Goal: Task Accomplishment & Management: Manage account settings

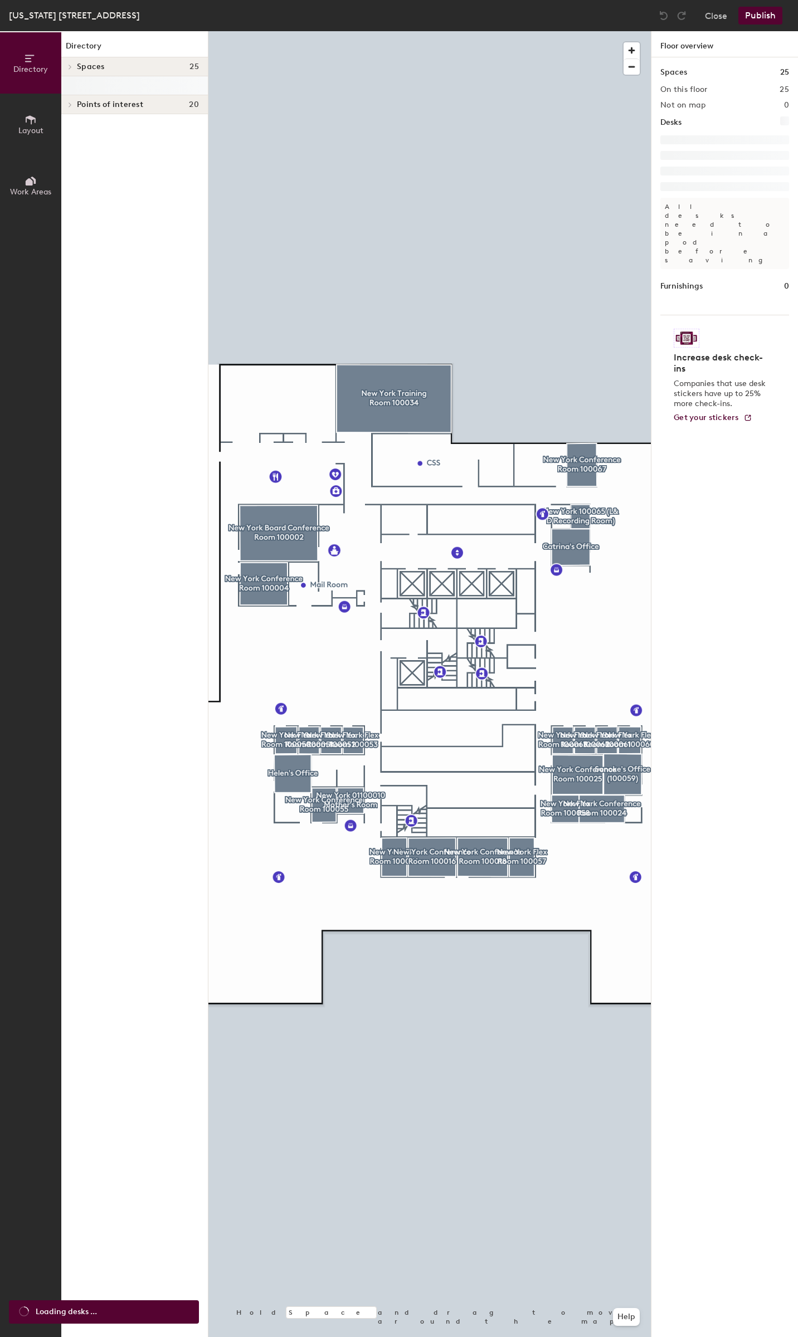
click at [110, 66] on h4 "Spaces 25" at bounding box center [138, 66] width 122 height 9
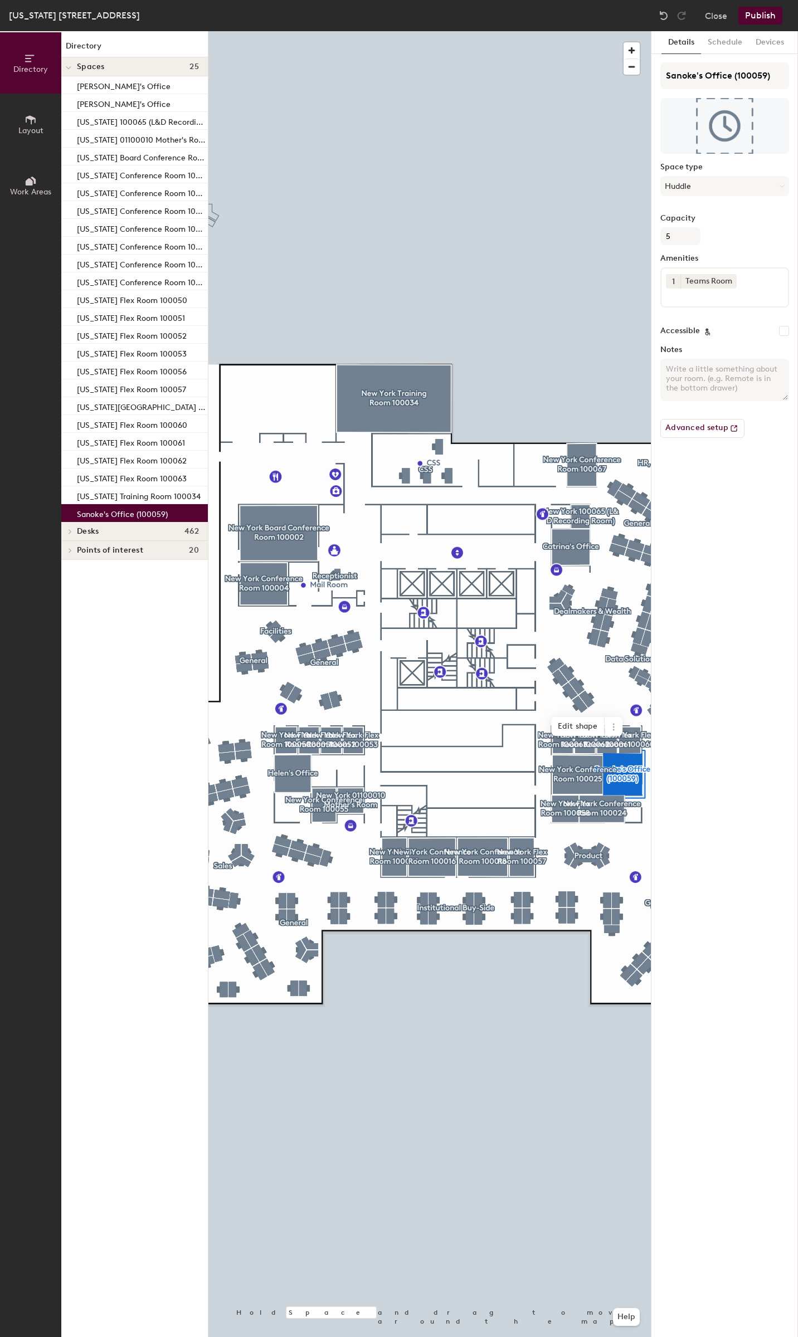
click at [727, 197] on div "Space type Huddle" at bounding box center [724, 184] width 129 height 42
click at [730, 186] on button "Huddle" at bounding box center [724, 186] width 129 height 20
click at [689, 397] on div "Office" at bounding box center [730, 397] width 138 height 17
click at [724, 45] on button "Schedule" at bounding box center [725, 42] width 48 height 23
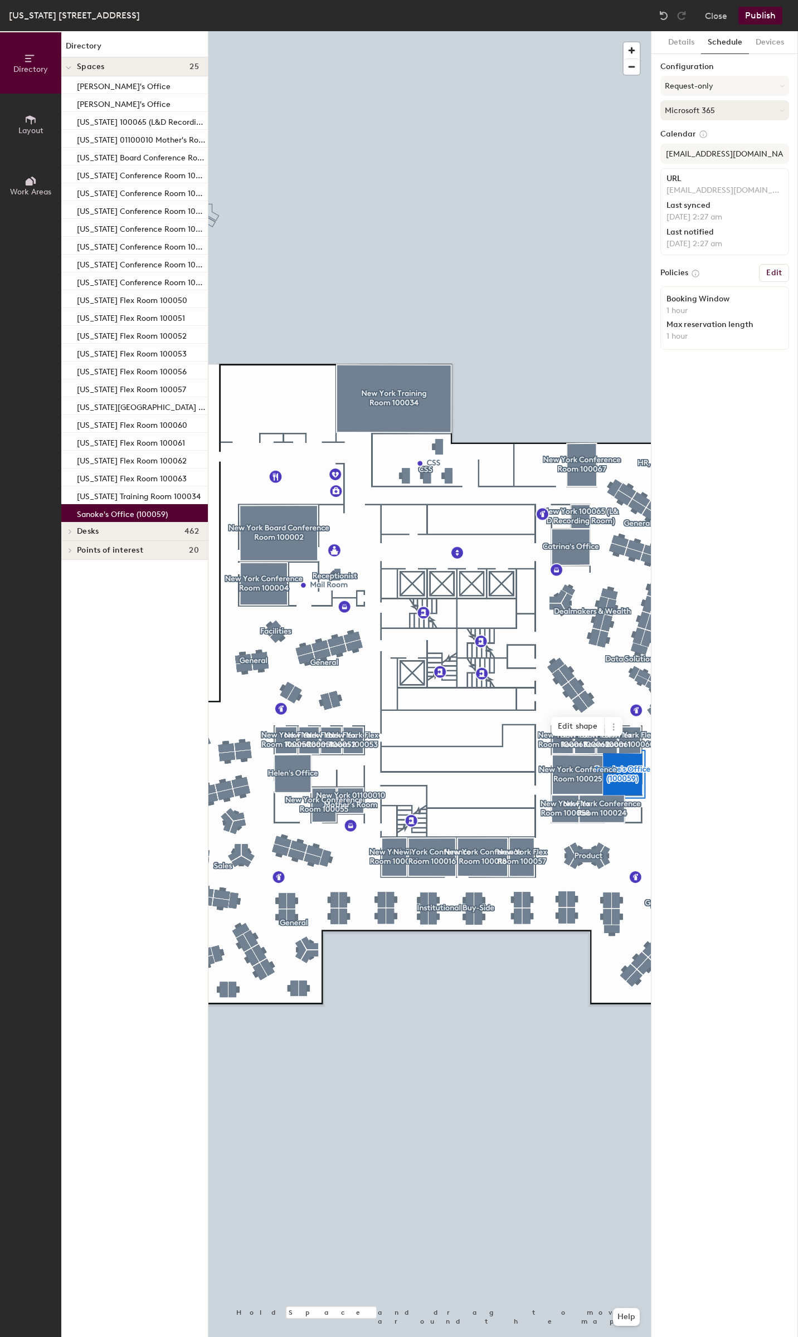
click at [748, 113] on button "Microsoft 365" at bounding box center [724, 110] width 129 height 20
click at [740, 84] on button "Request-only" at bounding box center [724, 86] width 129 height 20
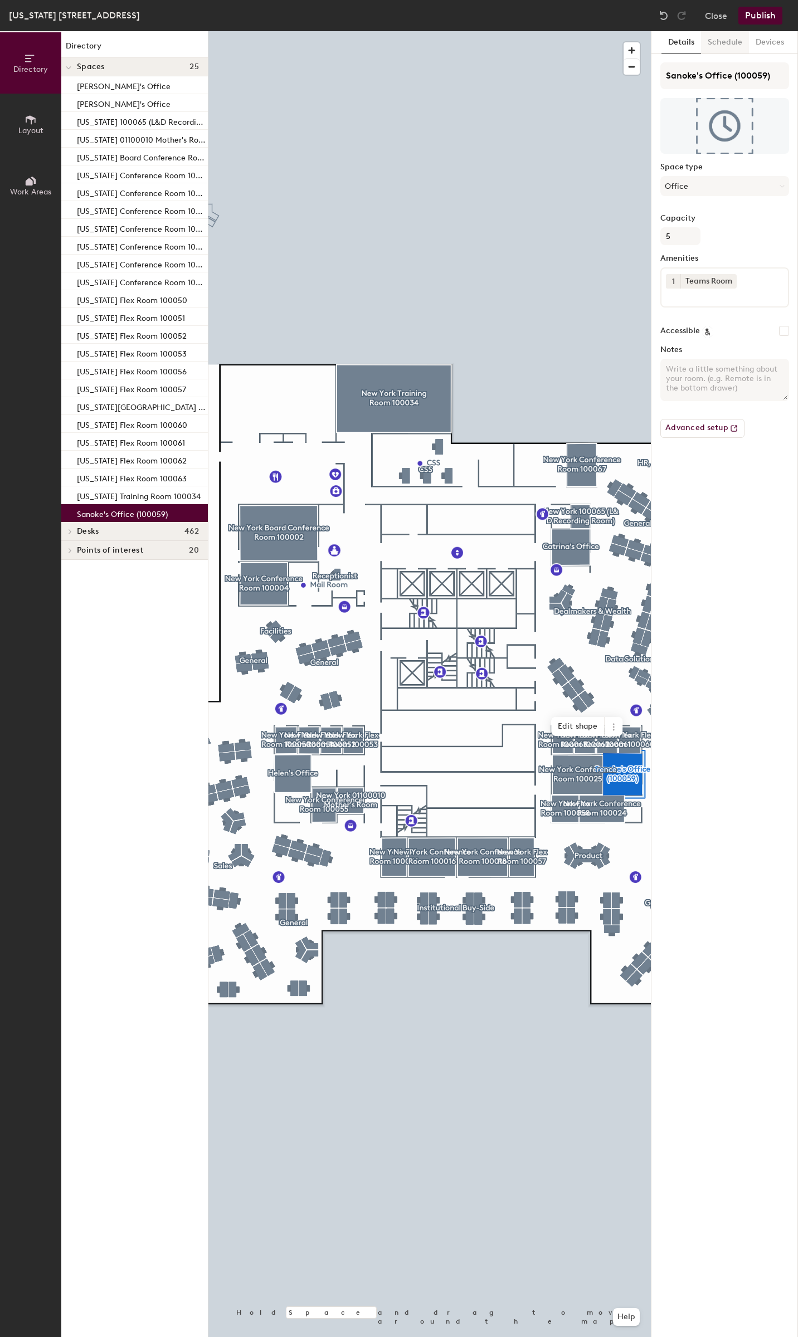
click at [724, 42] on button "Schedule" at bounding box center [725, 42] width 48 height 23
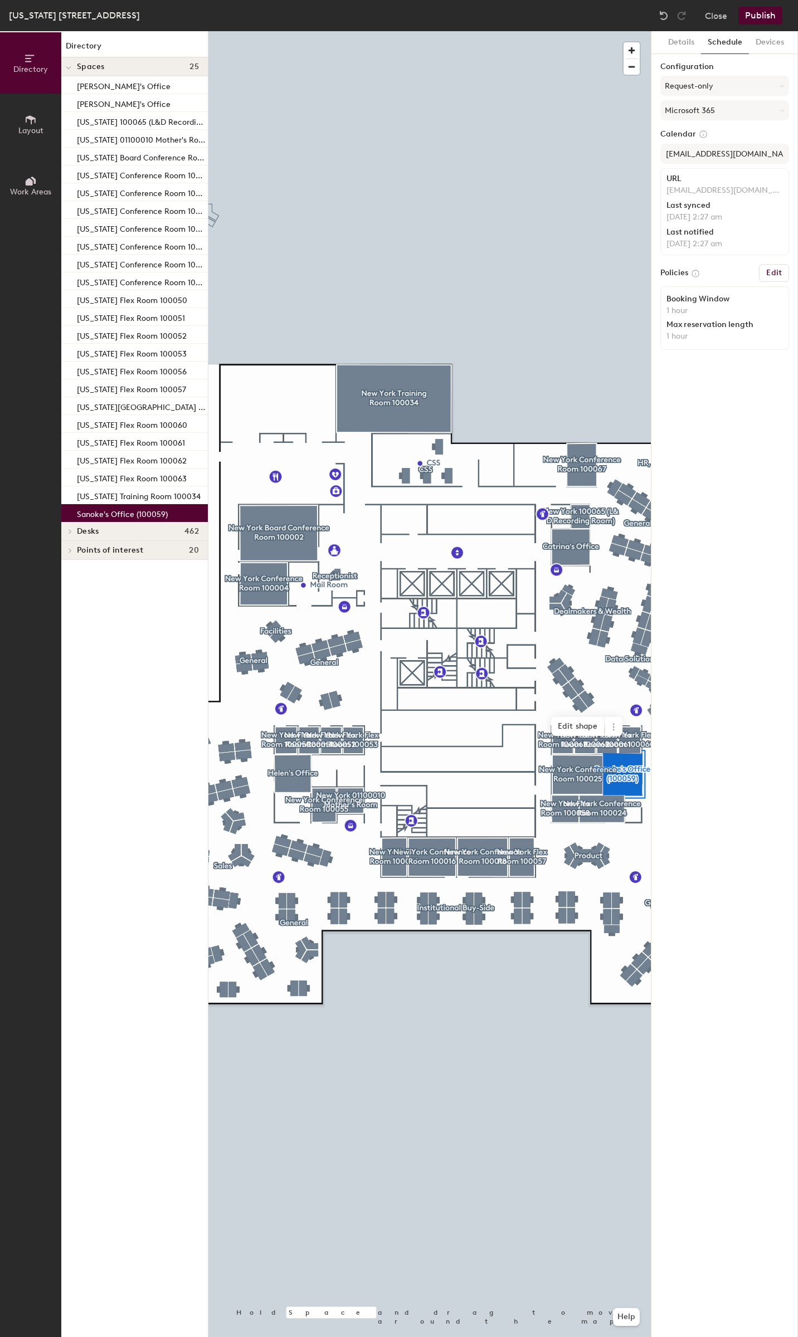
click at [767, 272] on h6 "Edit" at bounding box center [774, 273] width 16 height 9
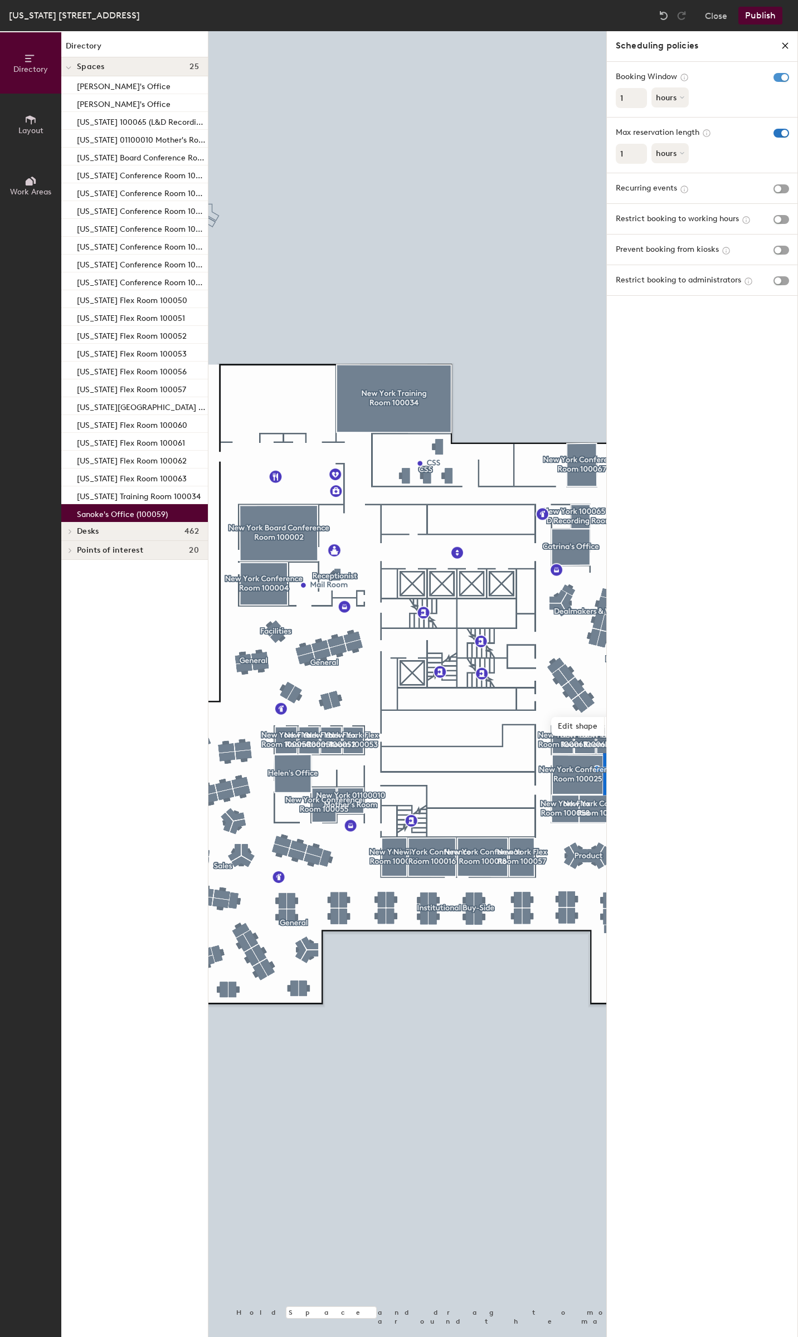
click at [778, 77] on span "button" at bounding box center [781, 77] width 16 height 9
click at [782, 105] on span "button" at bounding box center [781, 108] width 16 height 9
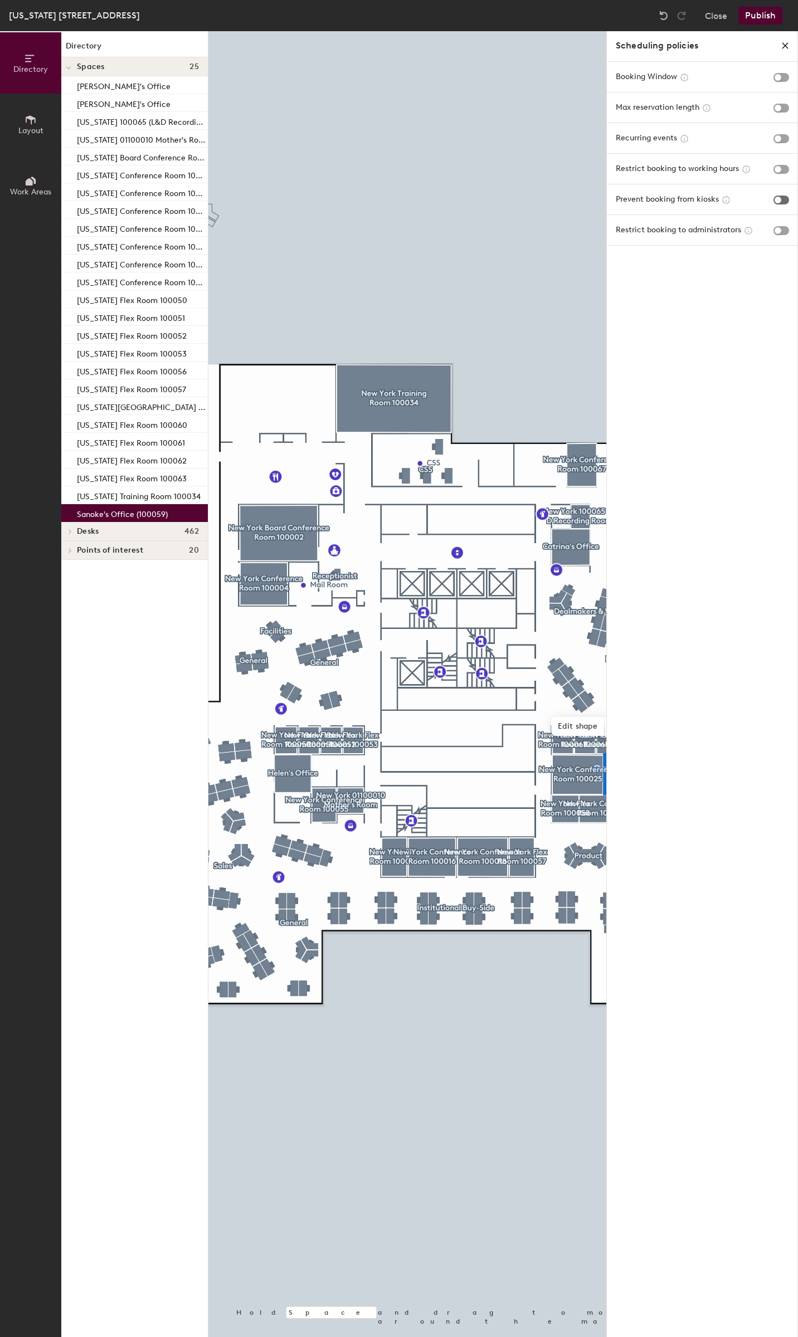
click at [773, 199] on span "button" at bounding box center [781, 200] width 16 height 9
click at [780, 228] on span "button" at bounding box center [781, 230] width 16 height 9
click at [786, 48] on icon "close policies" at bounding box center [785, 45] width 9 height 9
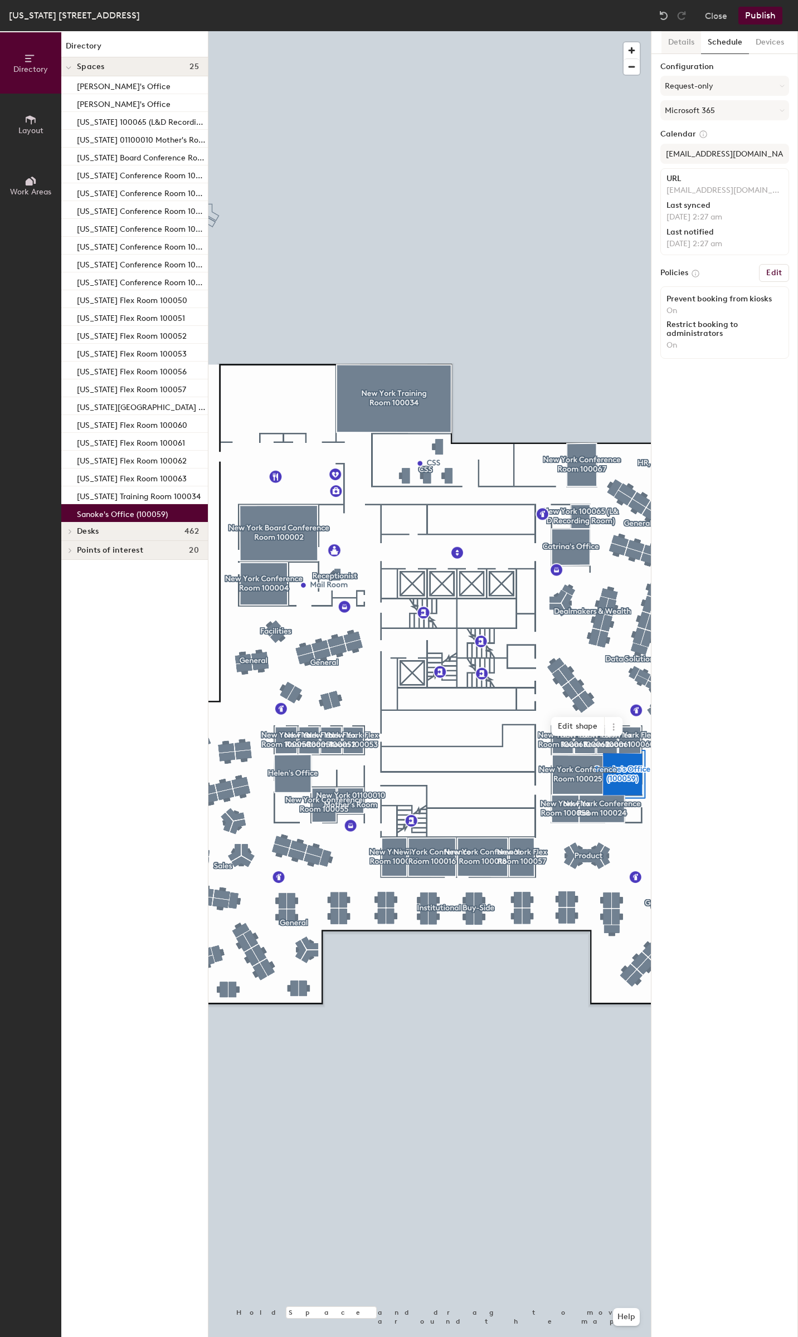
click at [680, 42] on button "Details" at bounding box center [681, 42] width 40 height 23
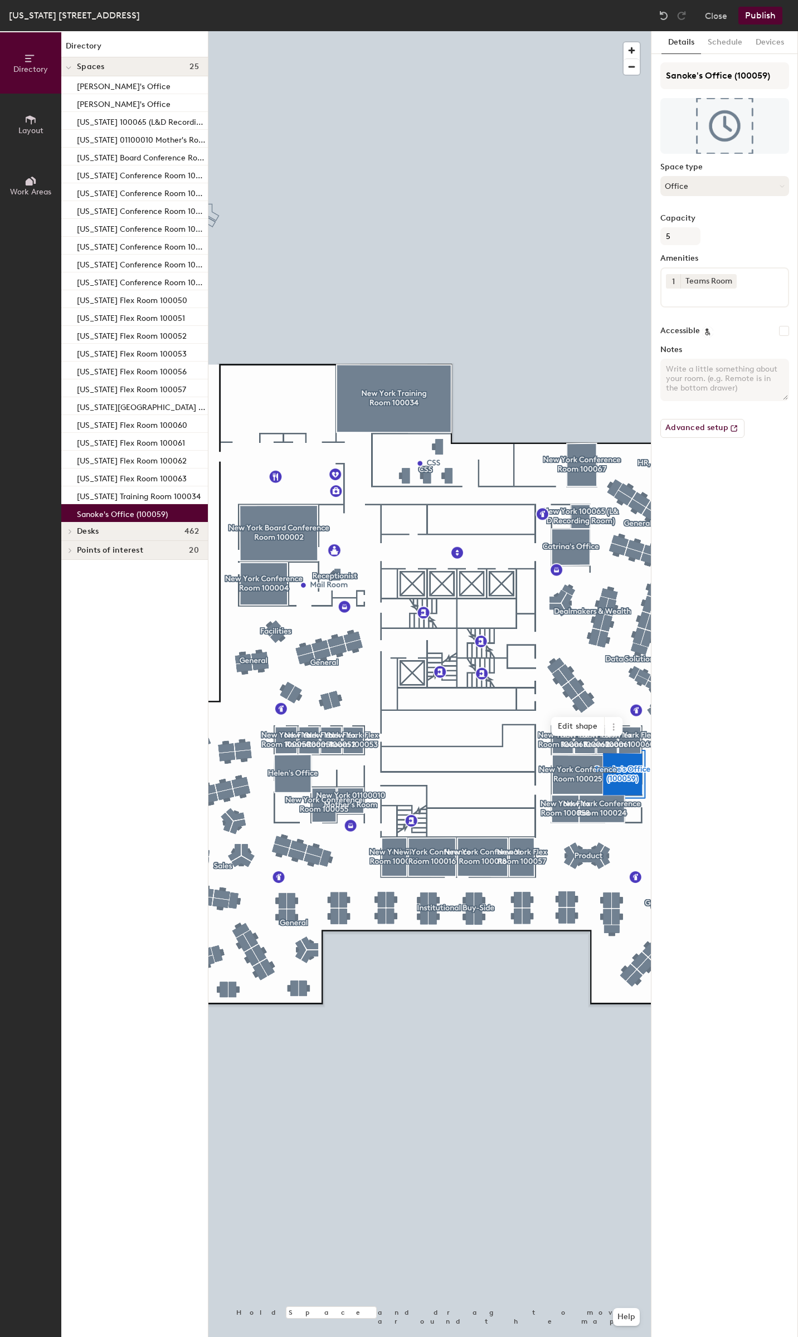
click at [707, 194] on button "Office" at bounding box center [724, 186] width 129 height 20
click at [685, 33] on button "Details" at bounding box center [681, 42] width 40 height 23
click at [710, 426] on button "Advanced setup" at bounding box center [702, 428] width 84 height 19
click at [726, 43] on button "Schedule" at bounding box center [725, 42] width 48 height 23
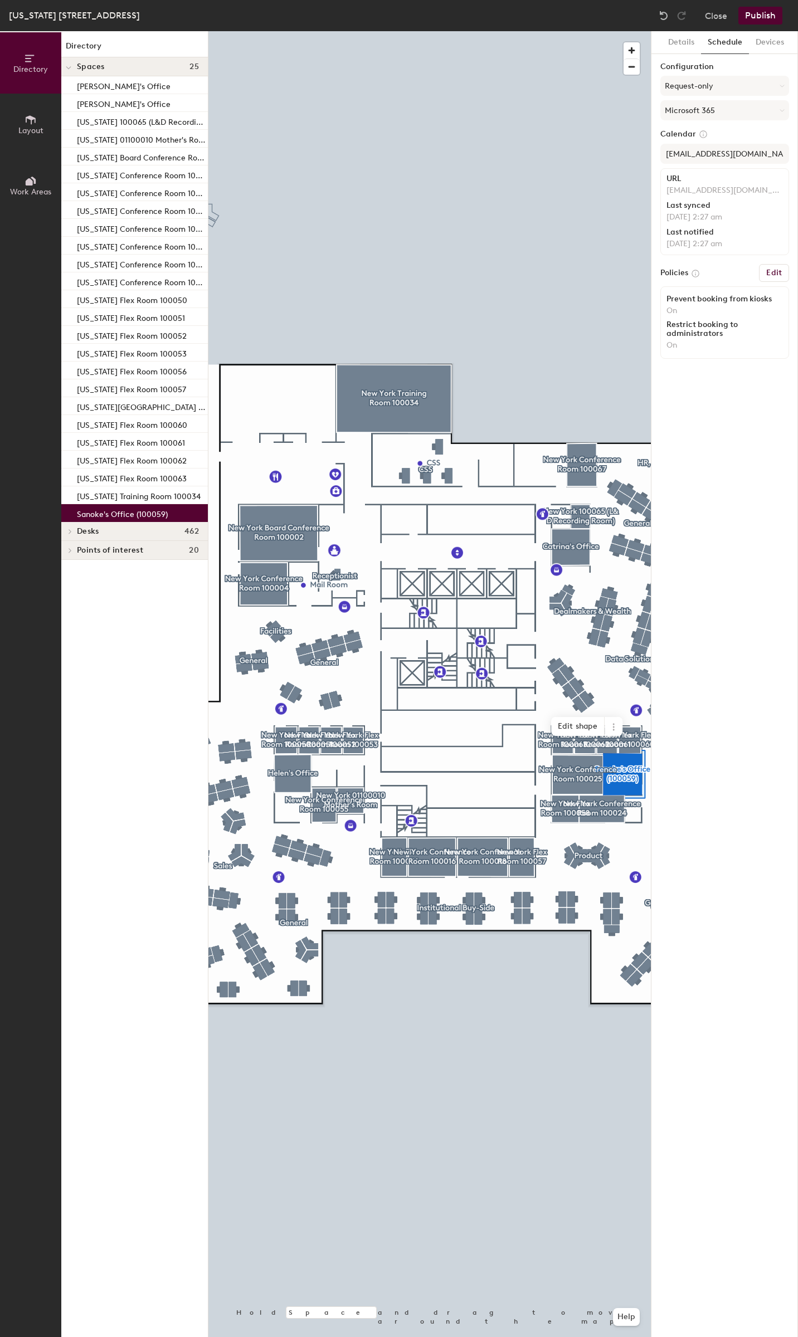
click at [773, 276] on h6 "Edit" at bounding box center [774, 273] width 16 height 9
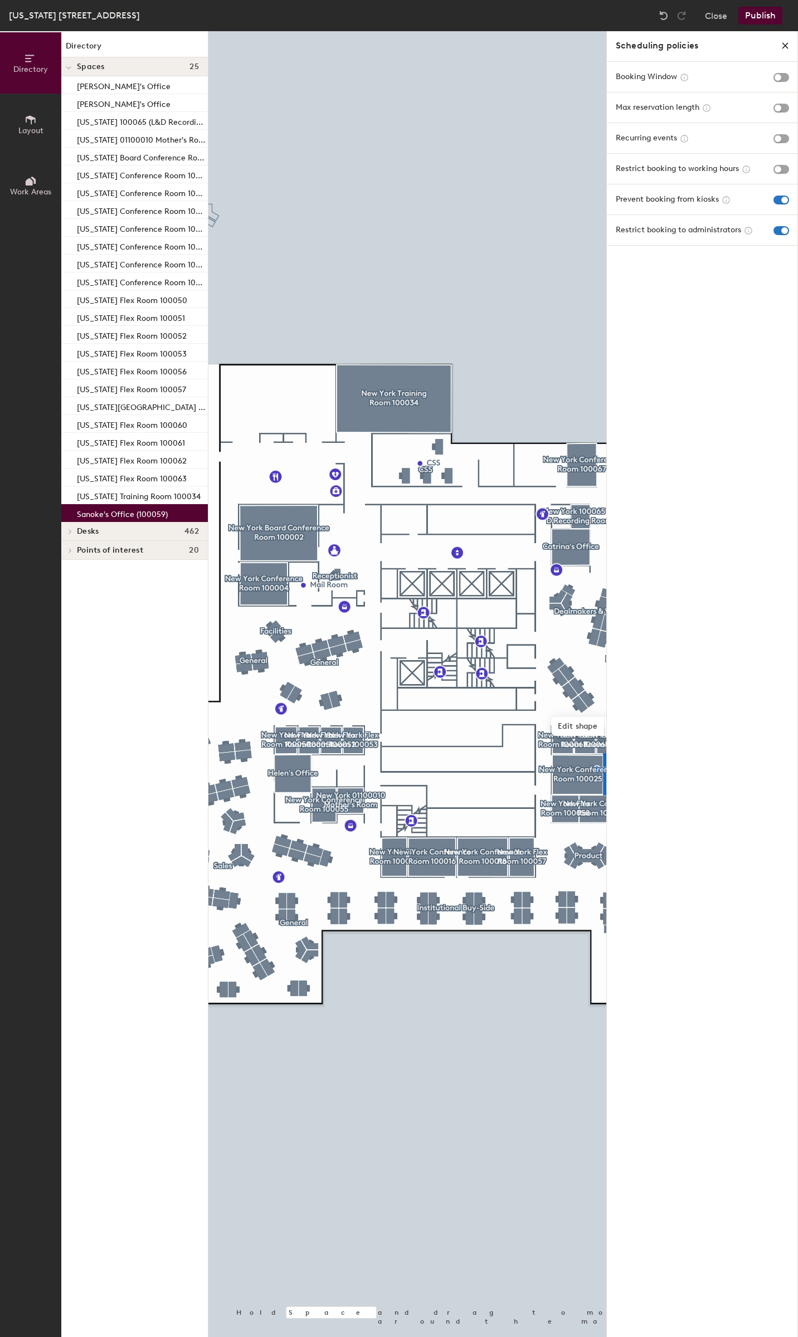
click at [753, 12] on button "Publish" at bounding box center [760, 16] width 44 height 18
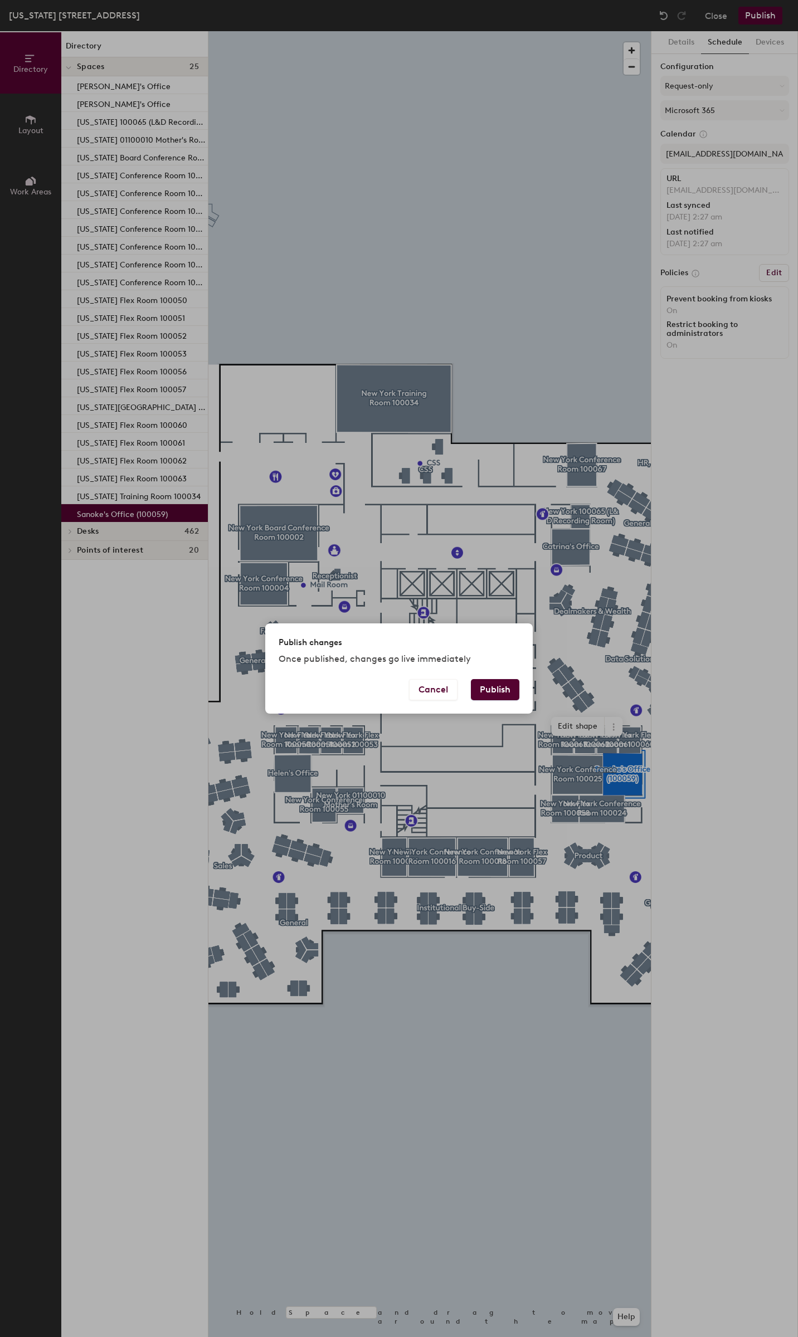
click at [499, 688] on button "Publish" at bounding box center [495, 689] width 48 height 21
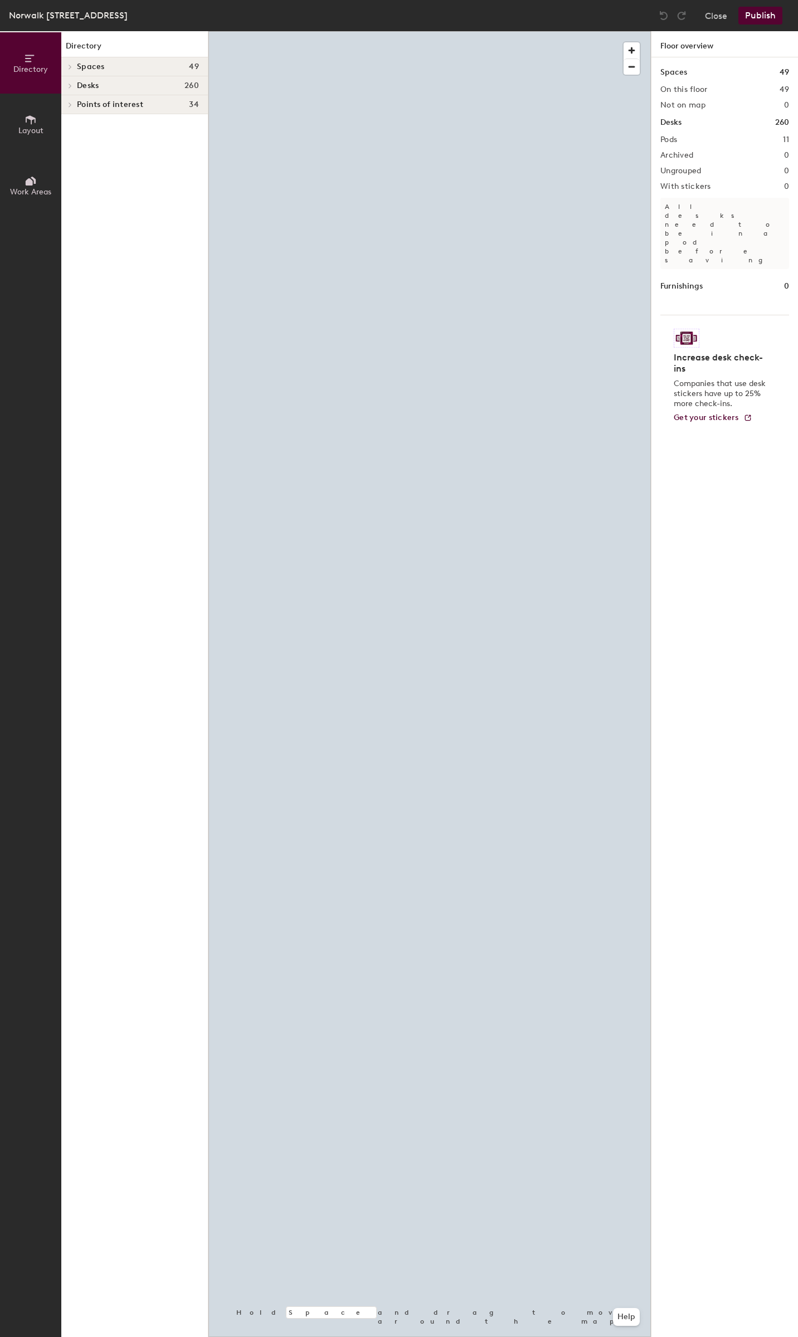
click at [105, 65] on h4 "Spaces 49" at bounding box center [138, 66] width 122 height 9
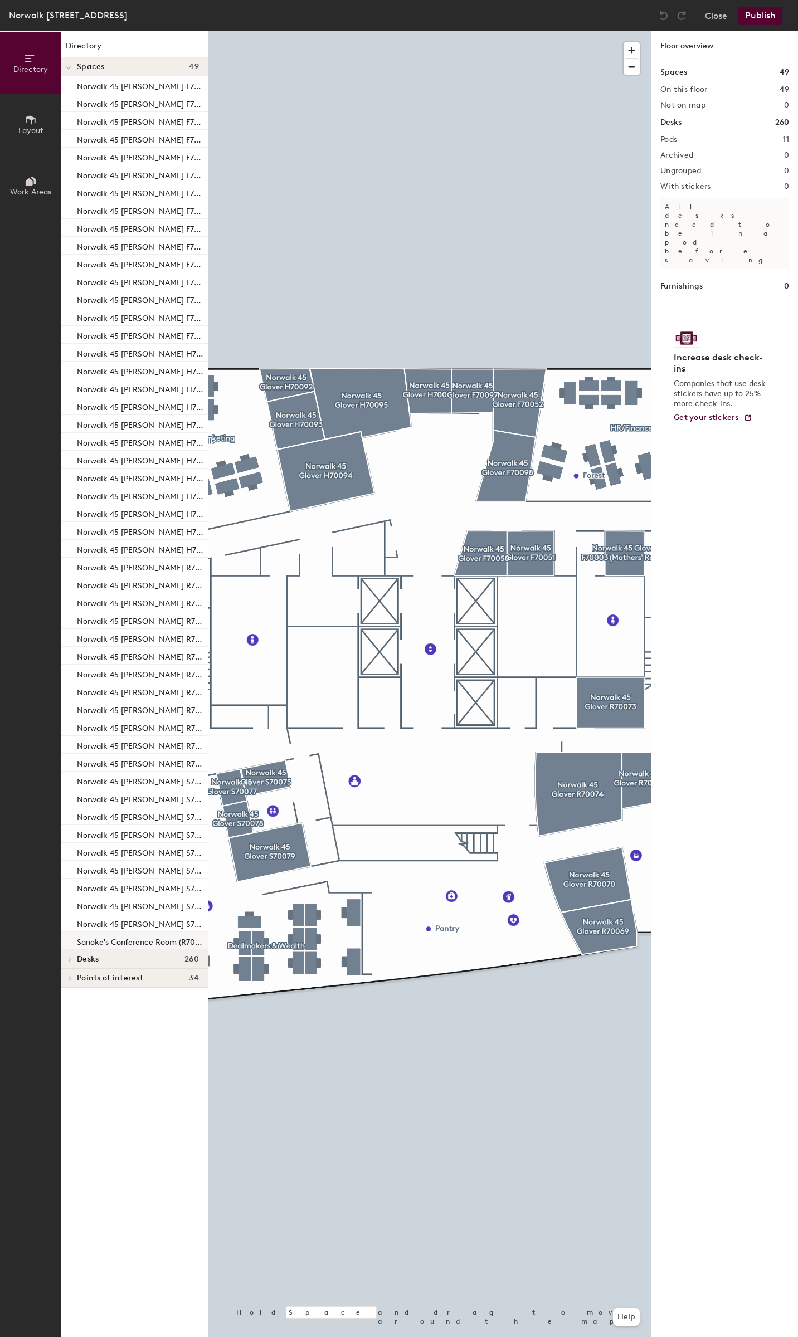
click at [144, 939] on p "Sanoke's Conference Room (R70067)" at bounding box center [141, 940] width 129 height 13
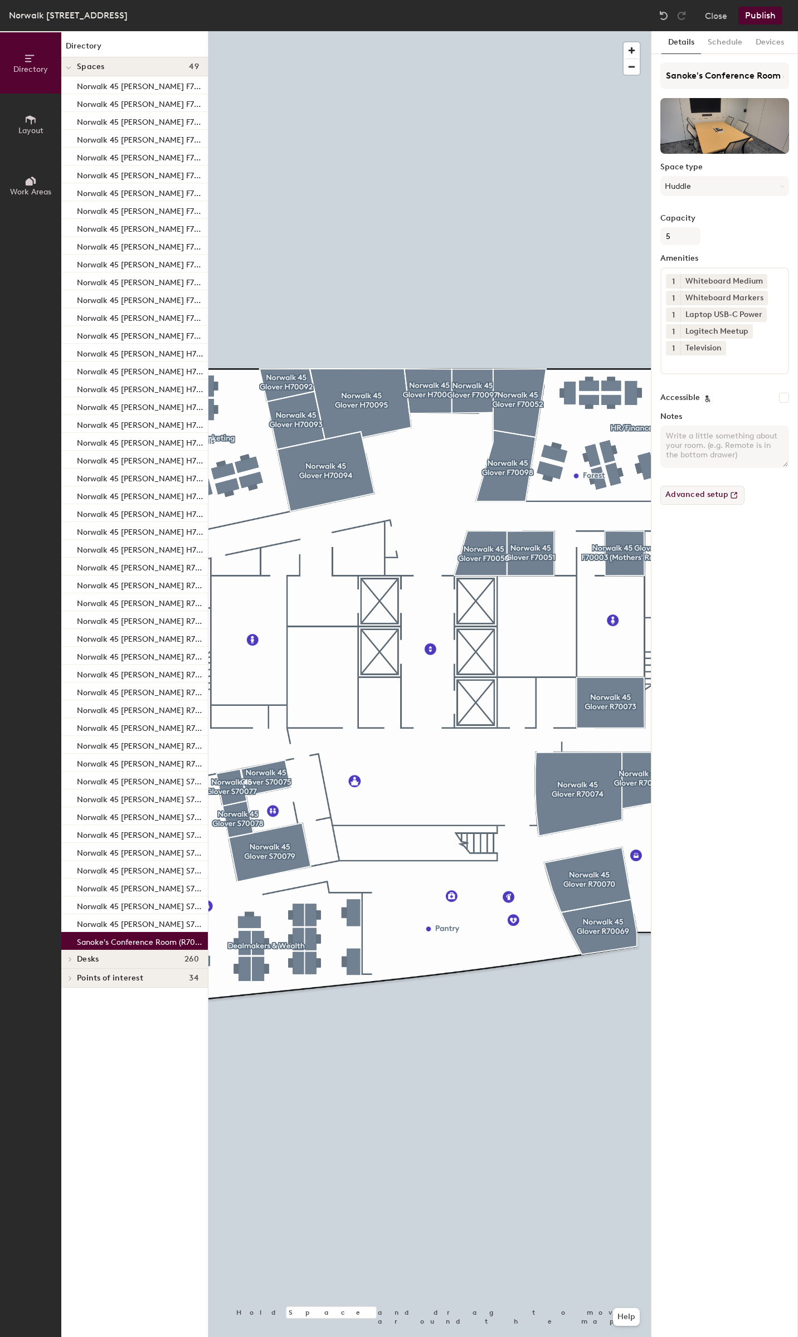
click at [694, 494] on button "Advanced setup" at bounding box center [702, 495] width 84 height 19
click at [724, 42] on button "Schedule" at bounding box center [725, 42] width 48 height 23
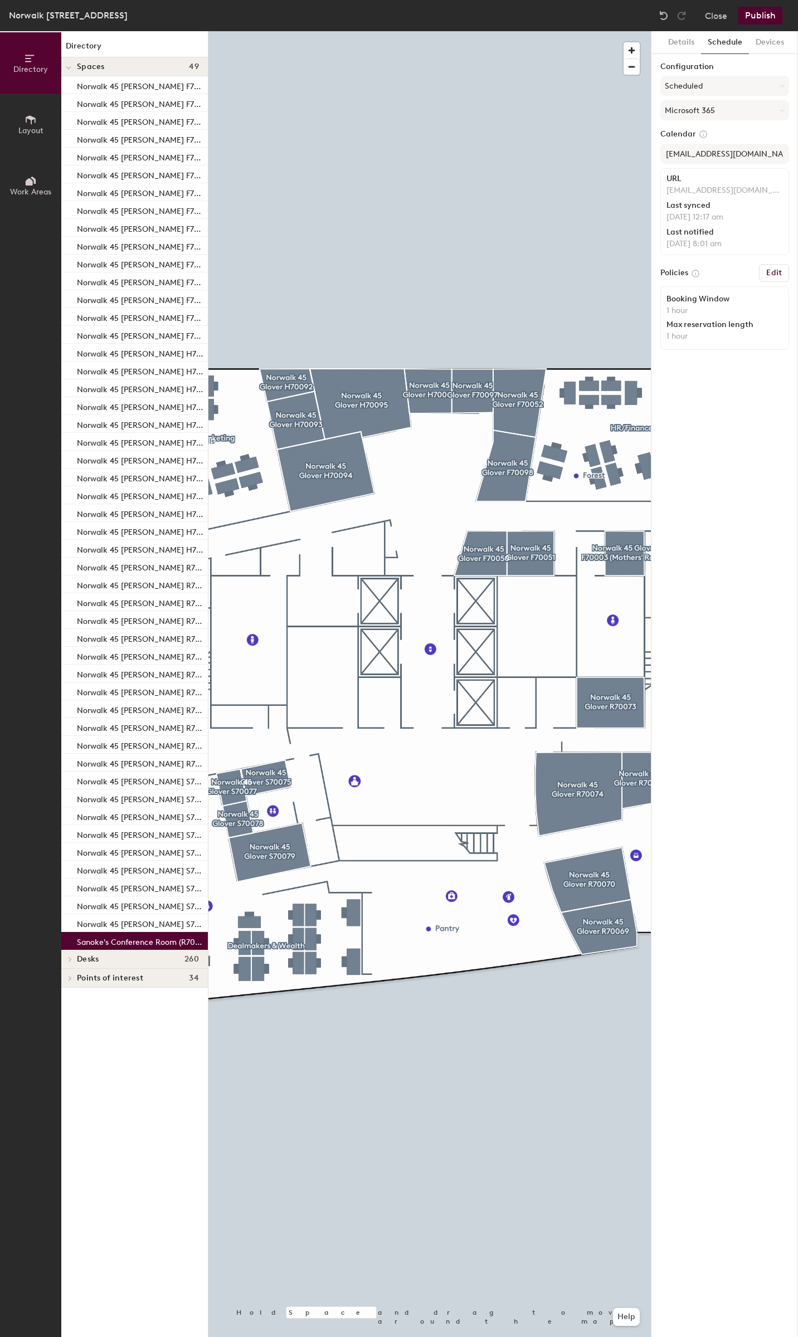
click at [777, 270] on h6 "Edit" at bounding box center [774, 273] width 16 height 9
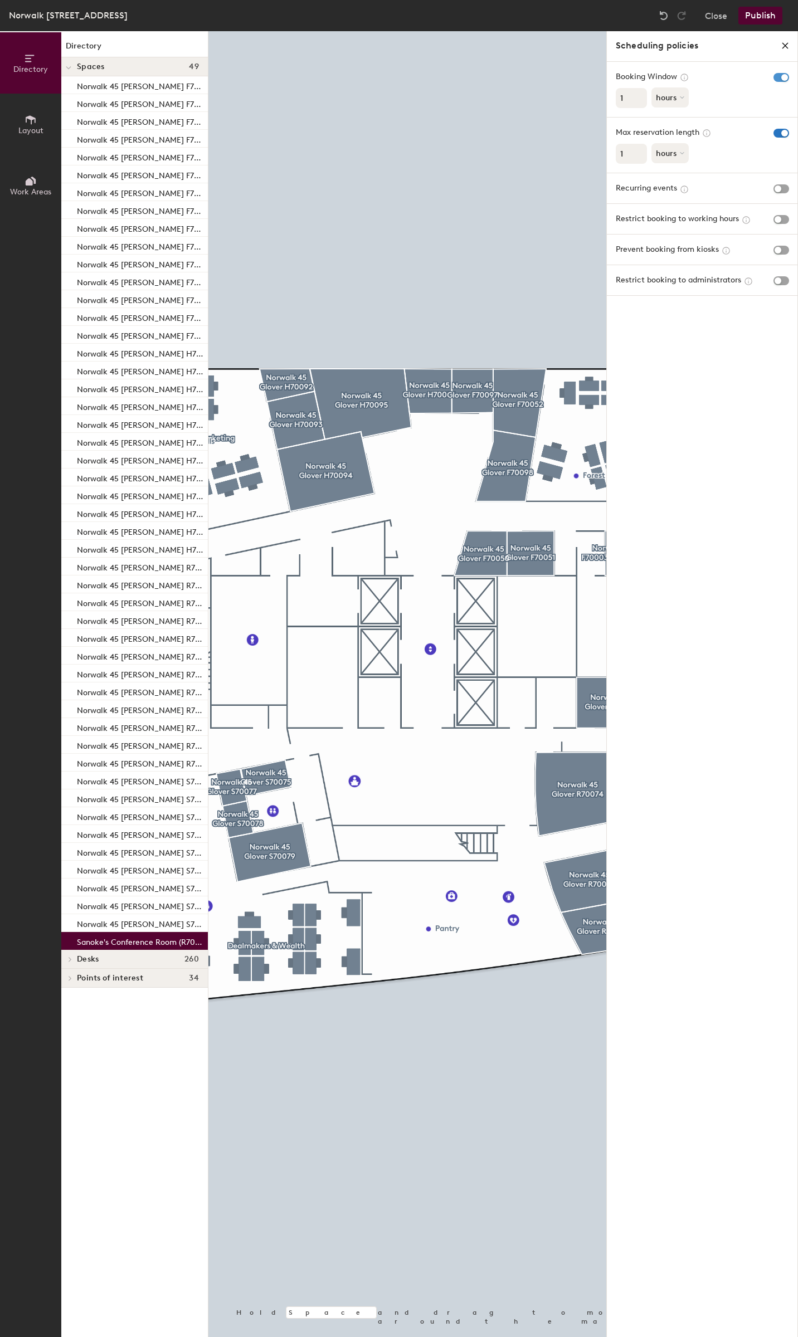
click at [785, 76] on span "button" at bounding box center [781, 77] width 16 height 9
click at [782, 110] on span "button" at bounding box center [781, 108] width 16 height 9
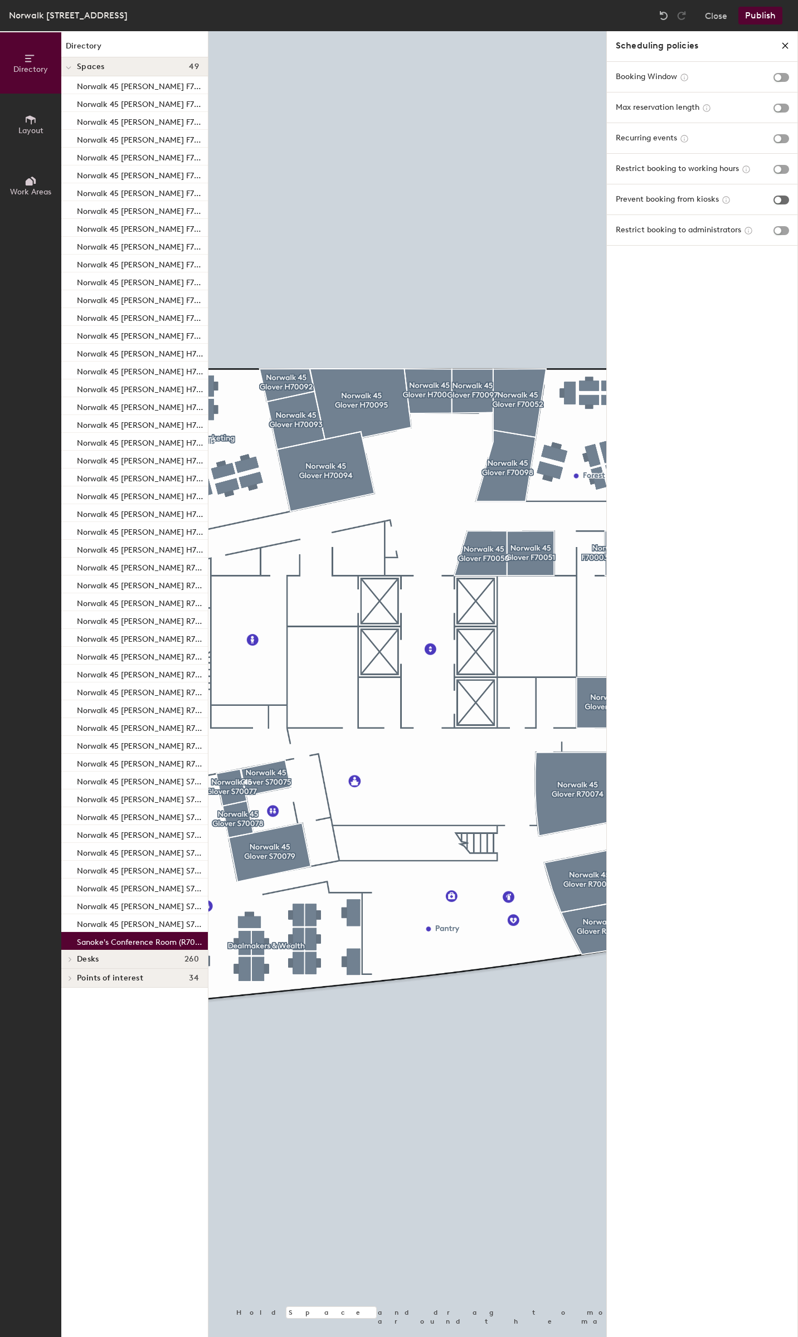
click at [775, 202] on span "button" at bounding box center [781, 200] width 16 height 9
click at [776, 235] on span "button" at bounding box center [781, 230] width 16 height 9
click at [786, 46] on icon "close policies" at bounding box center [785, 45] width 9 height 9
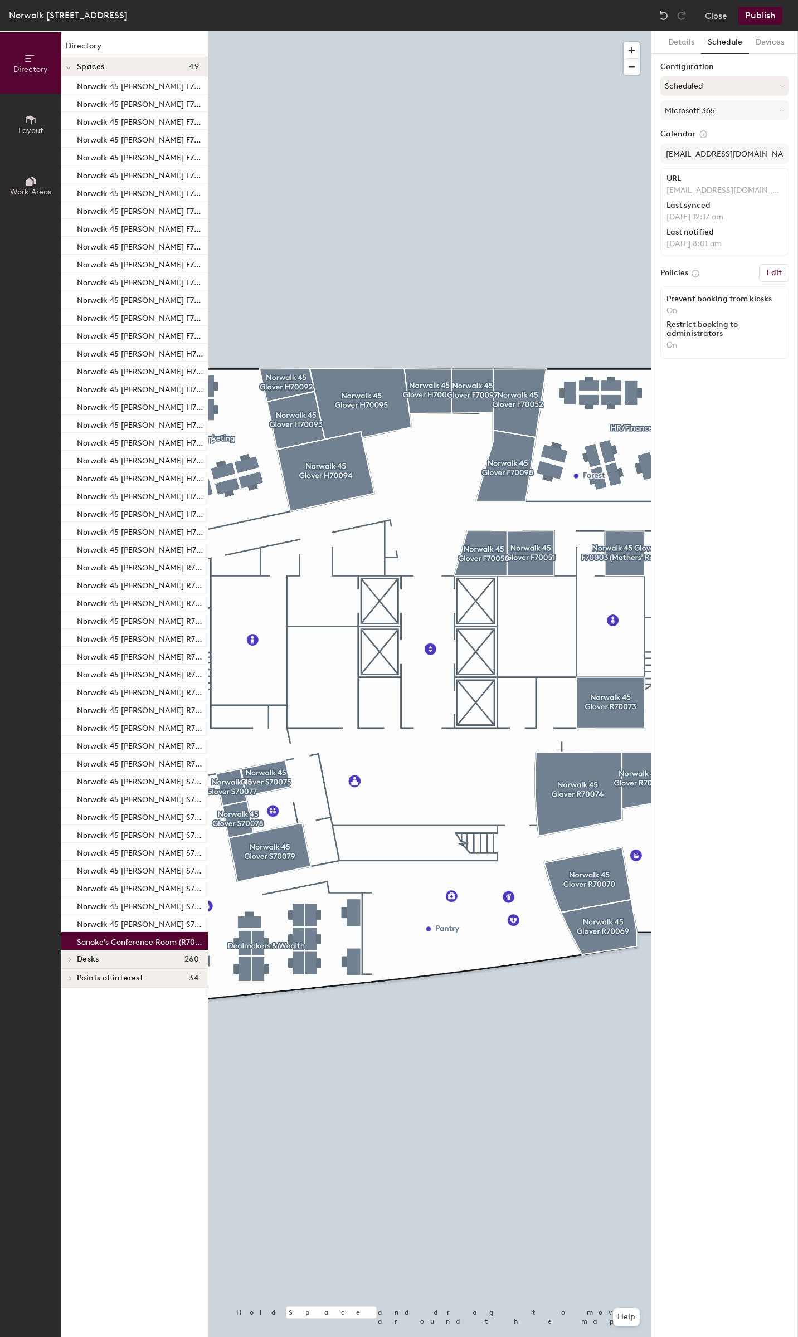
click at [736, 83] on button "Scheduled" at bounding box center [724, 86] width 129 height 20
click at [723, 149] on icon at bounding box center [724, 147] width 7 height 7
click at [738, 150] on input "rm-ct-70067@pc.factset.com" at bounding box center [724, 154] width 129 height 20
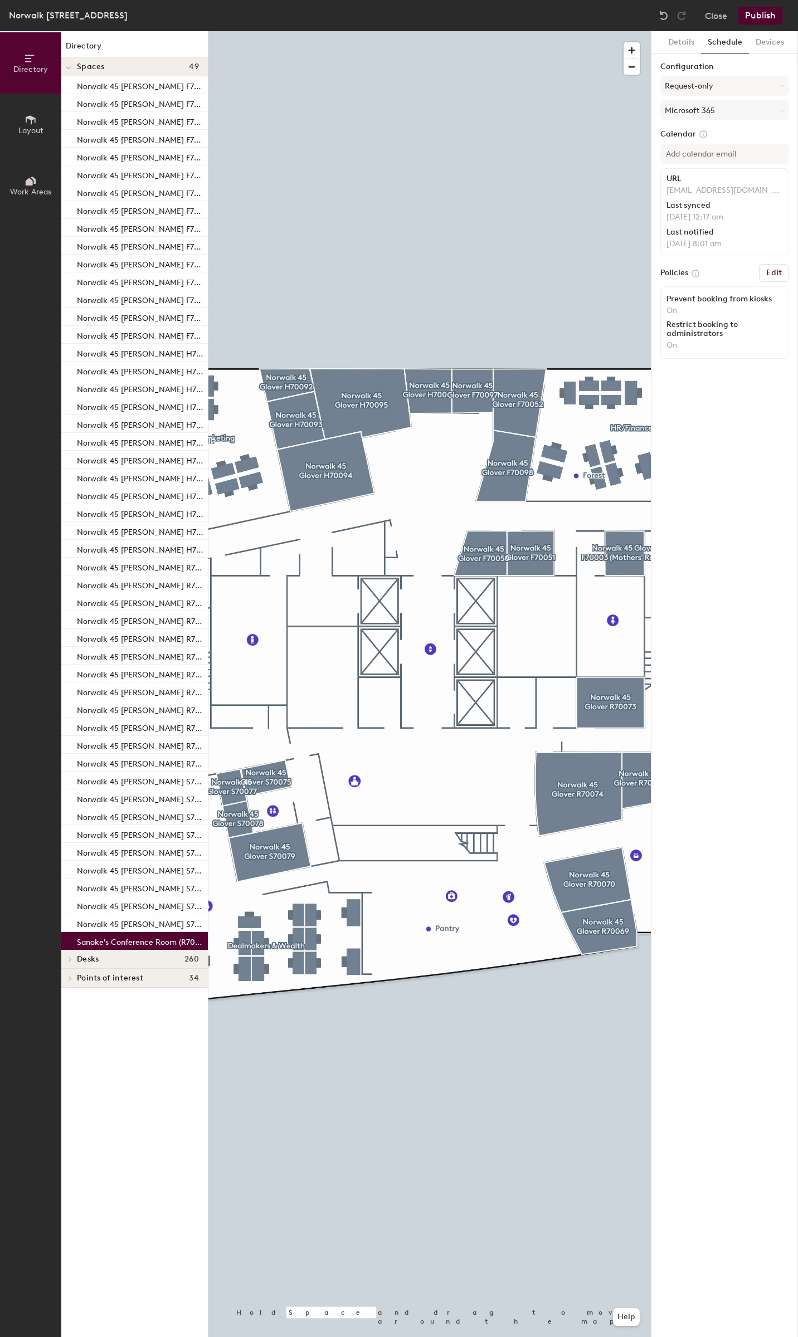
click at [680, 447] on div "Details Schedule Devices Configuration Request-only Microsoft 365 Calendar URL …" at bounding box center [724, 684] width 147 height 1306
click at [760, 12] on button "Publish" at bounding box center [760, 16] width 44 height 18
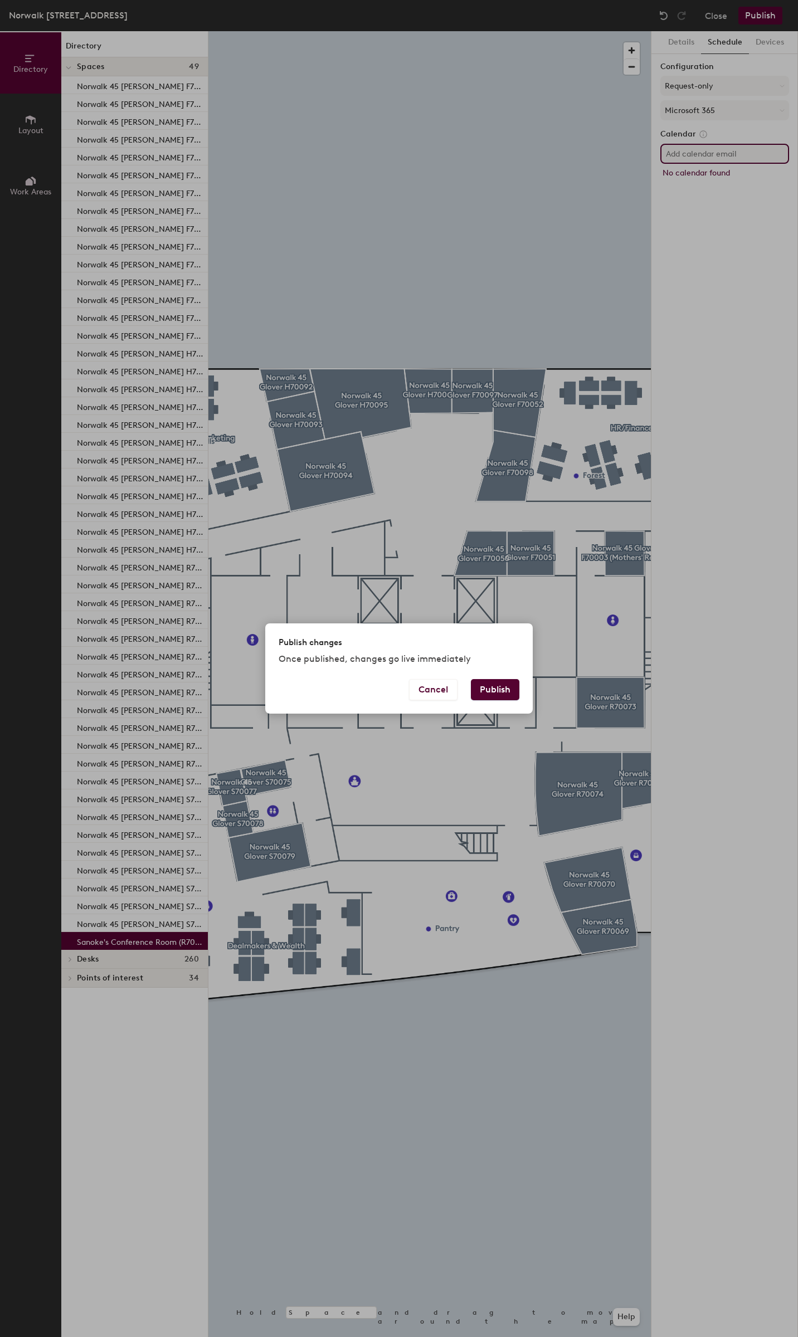
click at [505, 689] on button "Publish" at bounding box center [495, 689] width 48 height 21
